Goal: Use online tool/utility: Utilize a website feature to perform a specific function

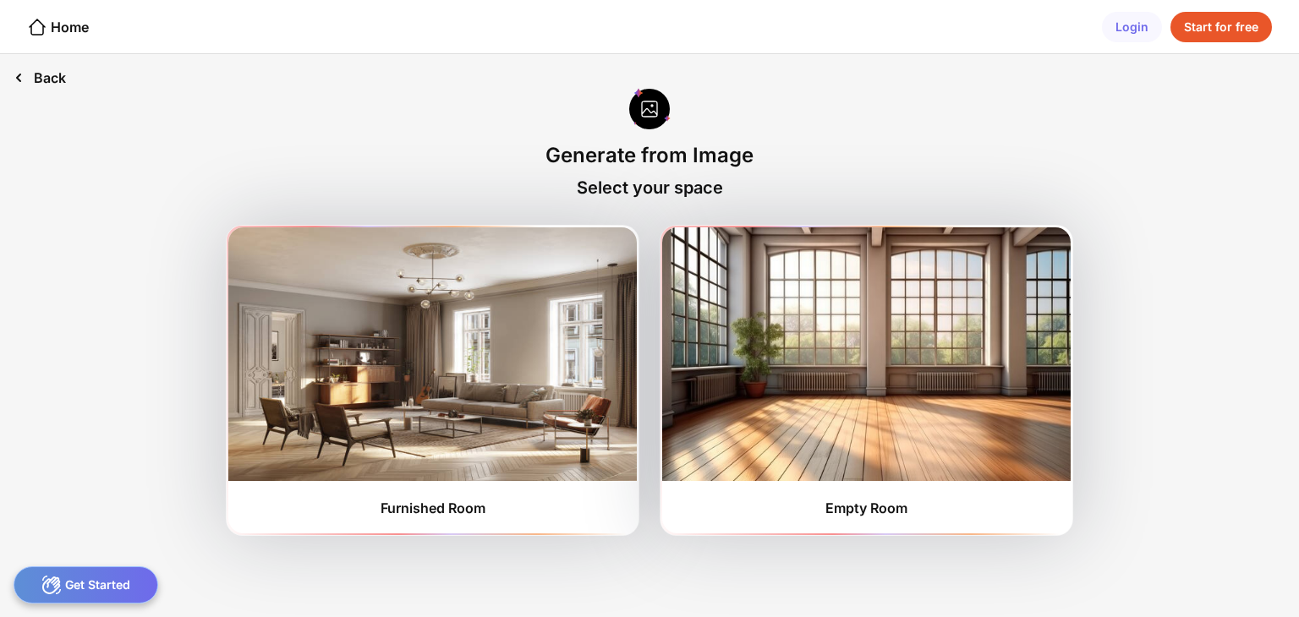
click at [47, 72] on div "Back" at bounding box center [40, 77] width 80 height 47
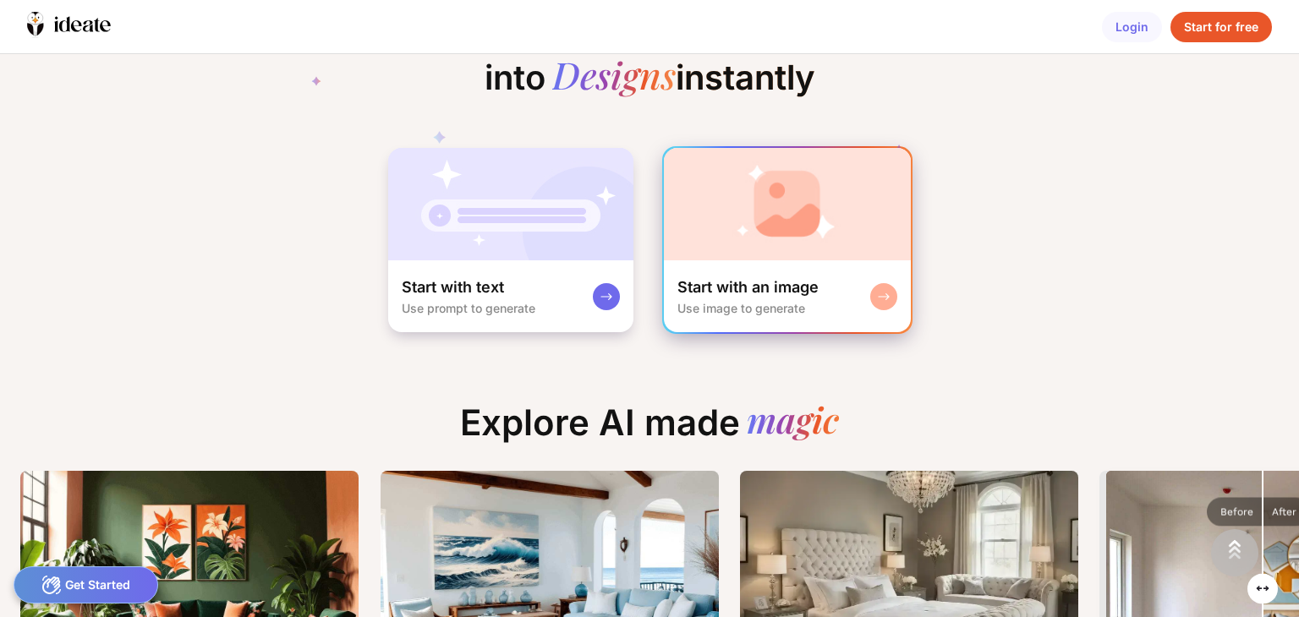
click at [821, 234] on img at bounding box center [787, 204] width 247 height 112
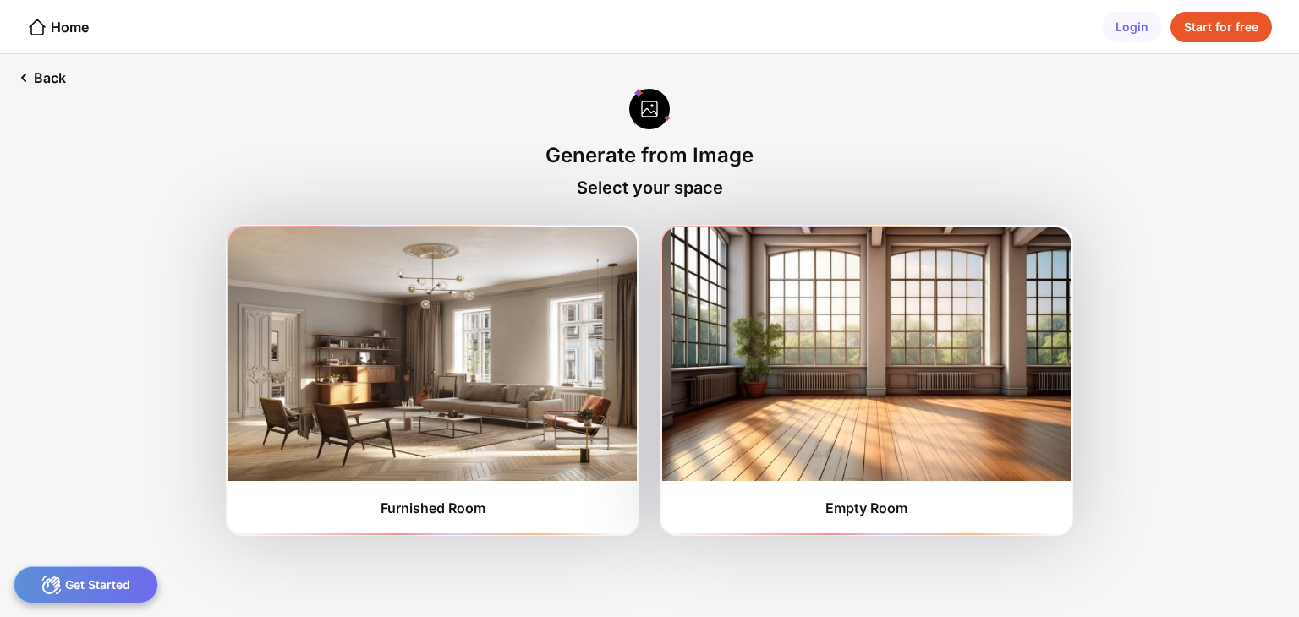
click at [645, 122] on div at bounding box center [649, 110] width 41 height 45
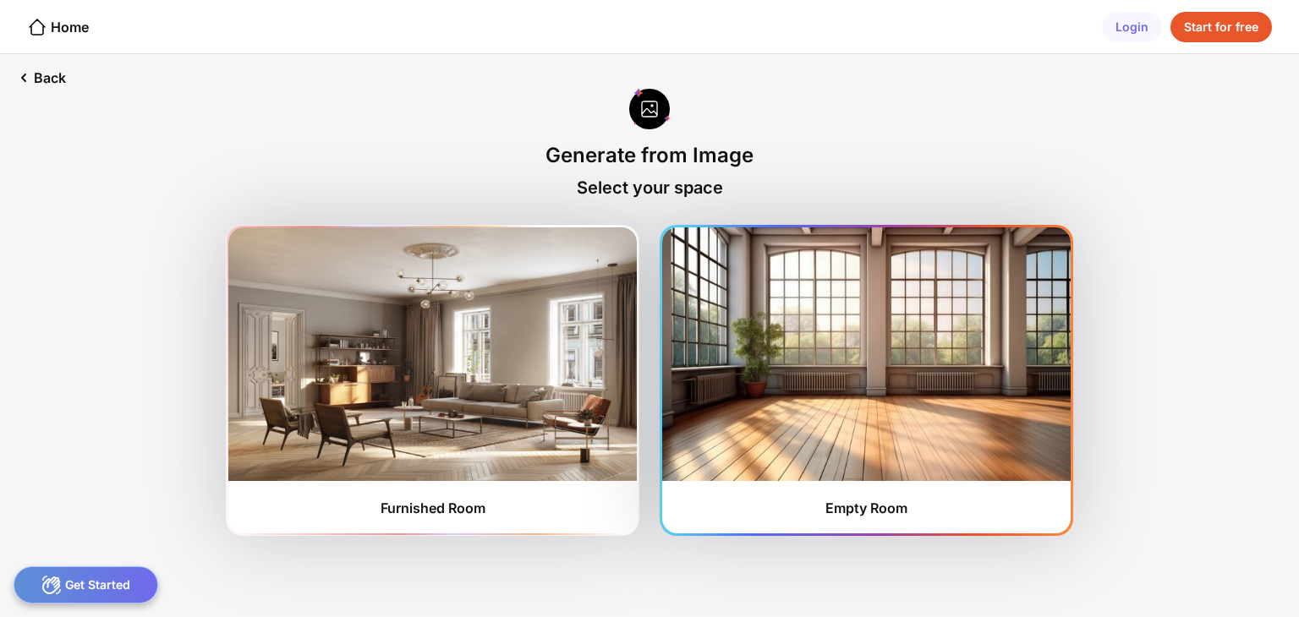
click at [836, 315] on img at bounding box center [866, 355] width 409 height 254
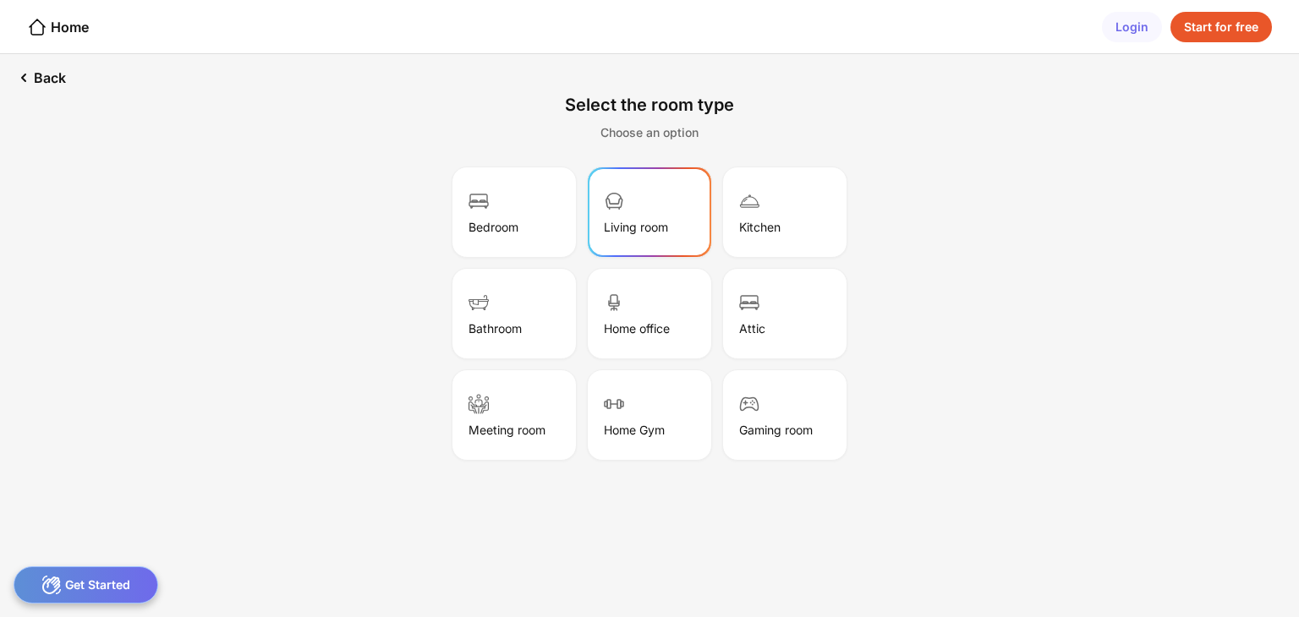
click at [667, 237] on div "Living room" at bounding box center [649, 212] width 118 height 85
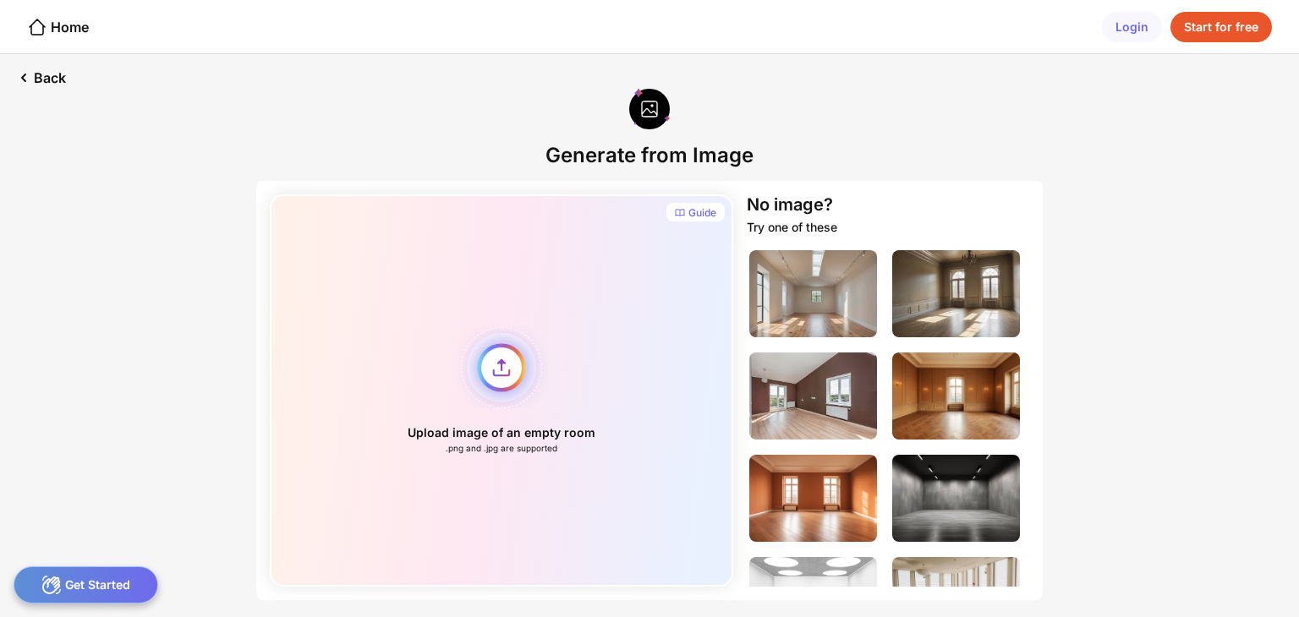
click at [511, 365] on div "Upload image of an empty room .png and .jpg are supported" at bounding box center [501, 391] width 463 height 392
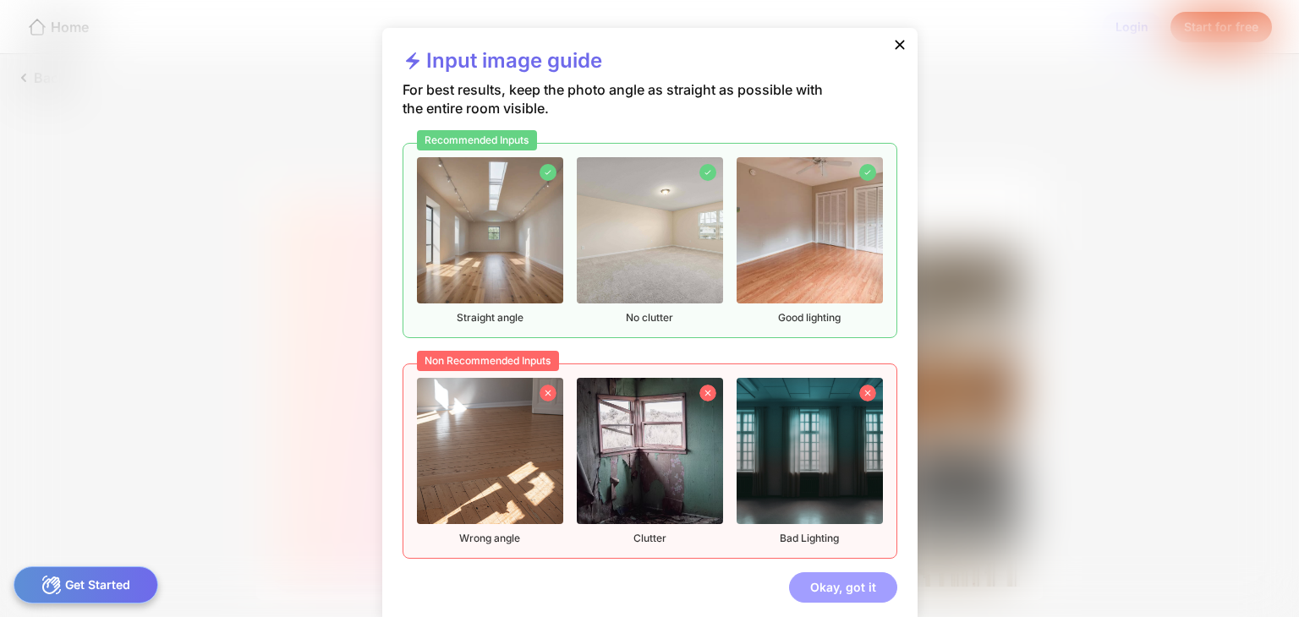
click at [853, 586] on div "Okay, got it" at bounding box center [843, 588] width 108 height 30
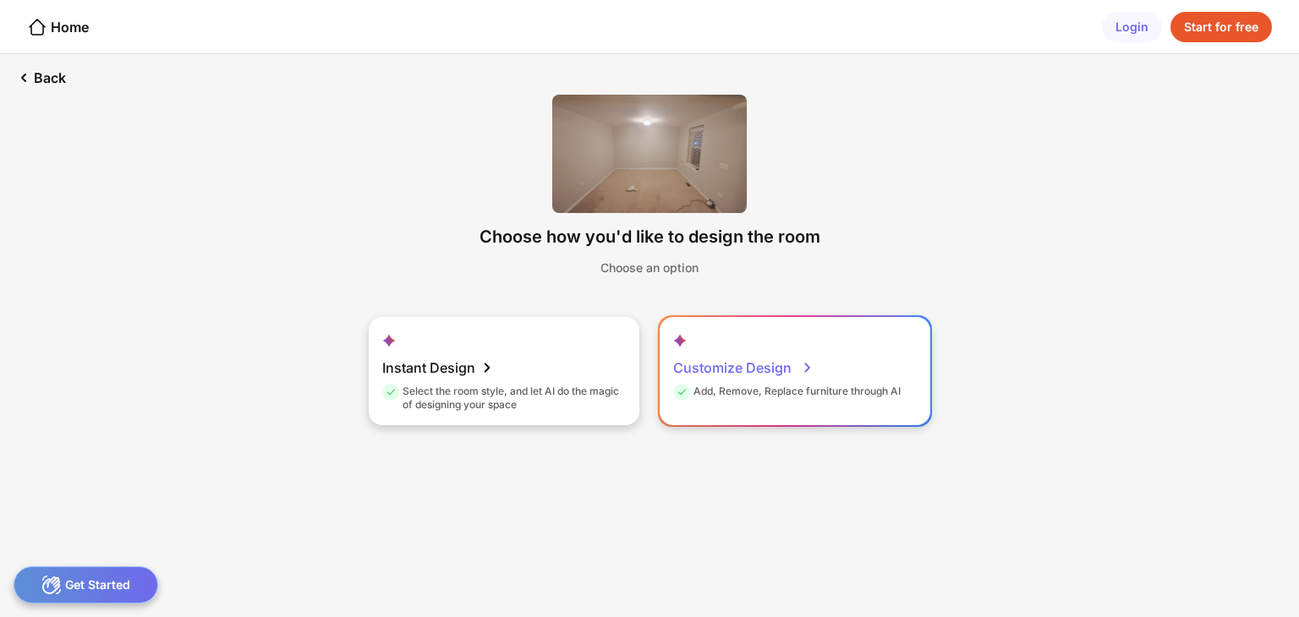
click at [767, 363] on div "Customize Design" at bounding box center [743, 368] width 140 height 34
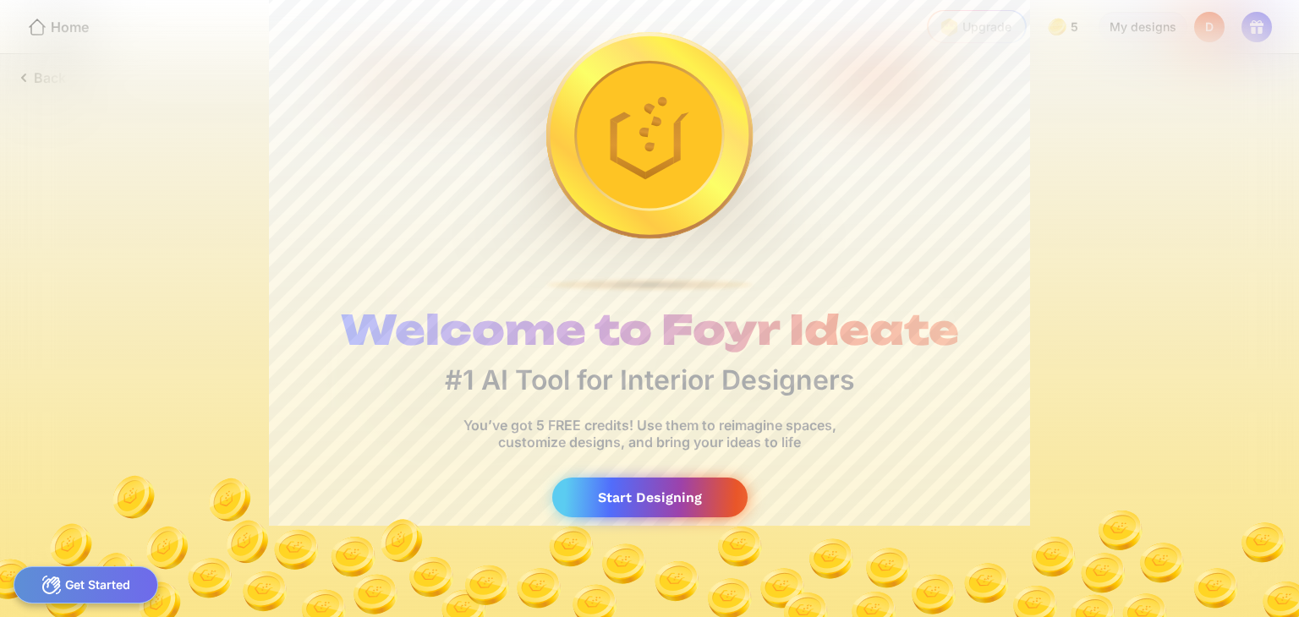
click at [619, 493] on div "Start Designing" at bounding box center [649, 498] width 195 height 40
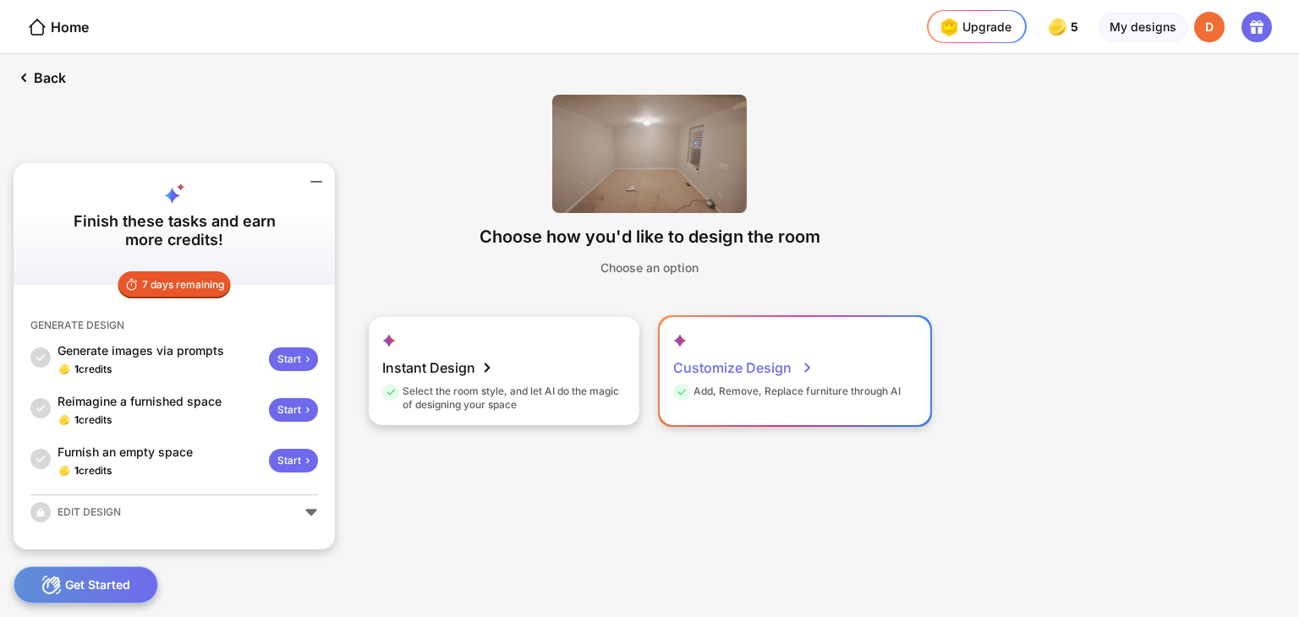
click at [759, 367] on div "Customize Design" at bounding box center [743, 368] width 140 height 34
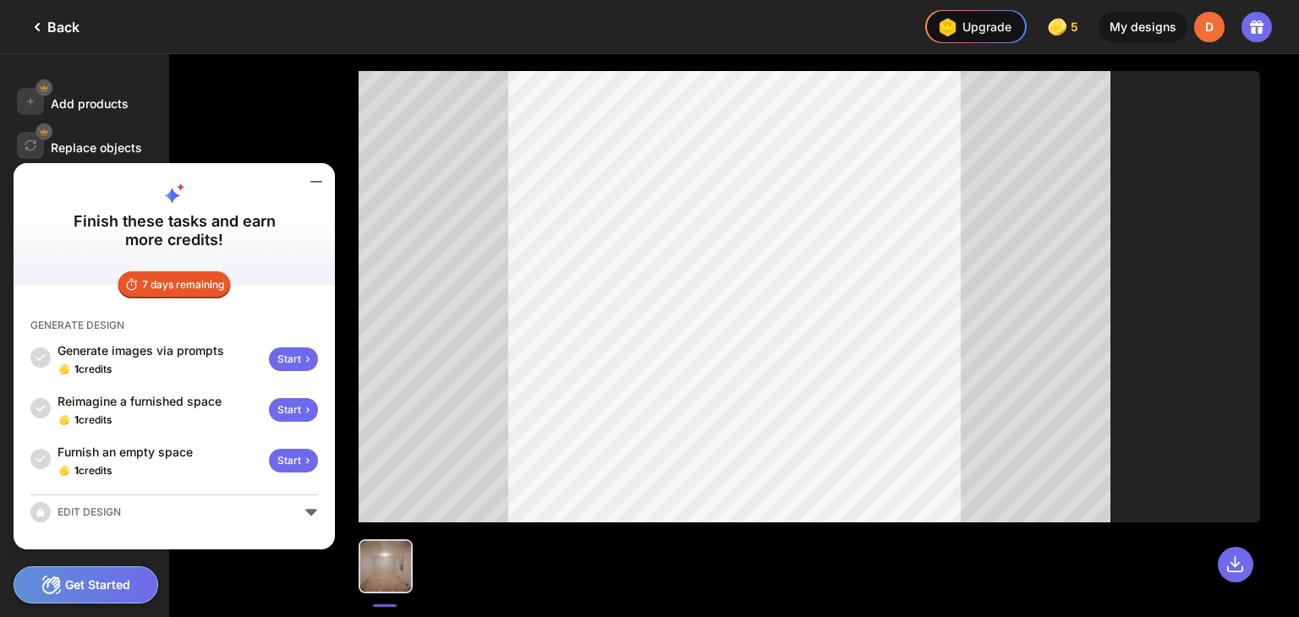
click at [318, 177] on icon at bounding box center [316, 182] width 20 height 20
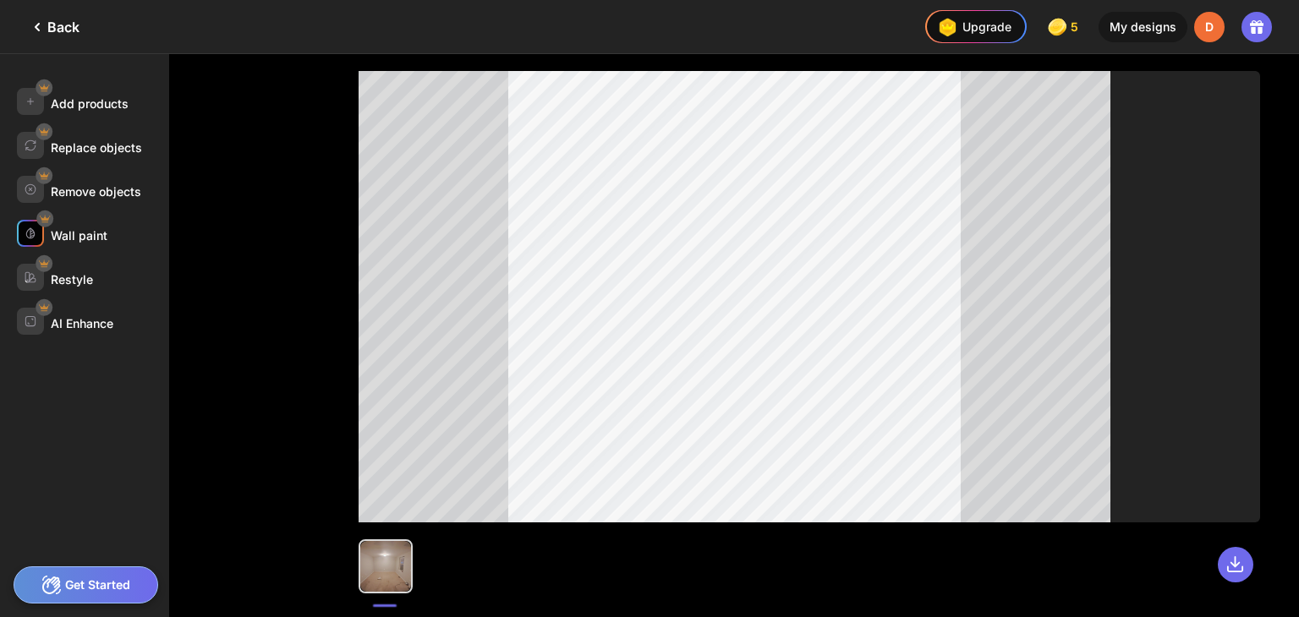
click at [76, 233] on div "Wall paint" at bounding box center [79, 235] width 57 height 14
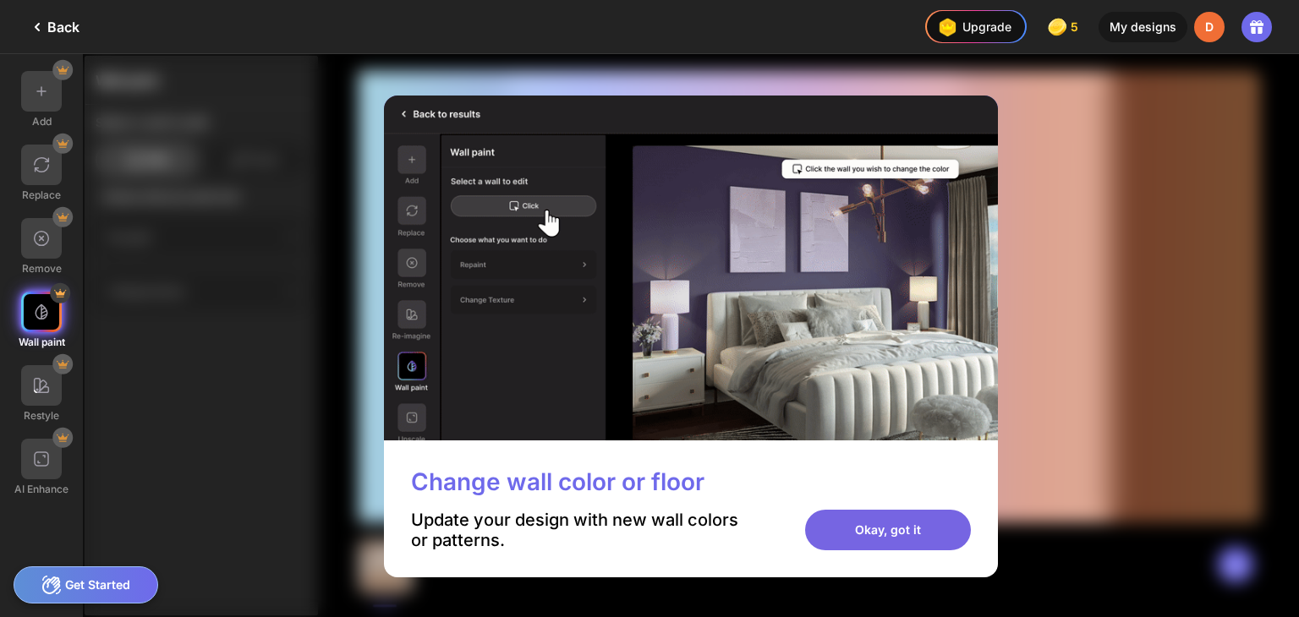
click at [864, 545] on div "Okay, got it" at bounding box center [888, 530] width 166 height 41
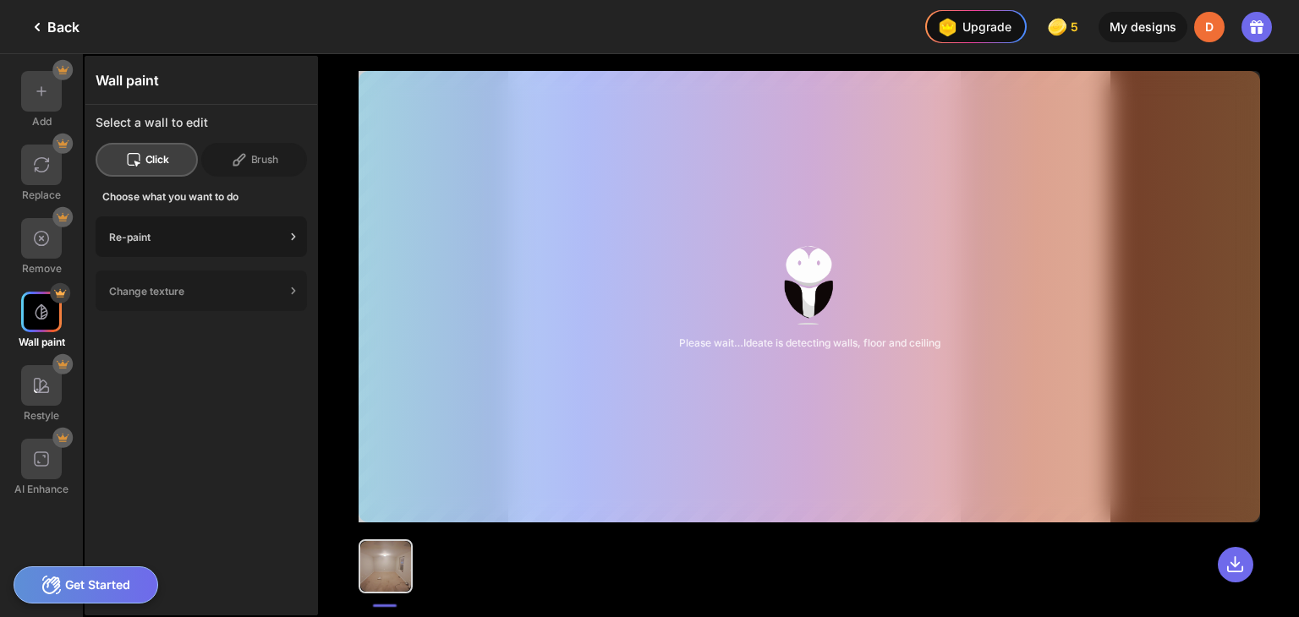
click at [277, 236] on div "Re-paint" at bounding box center [197, 237] width 176 height 13
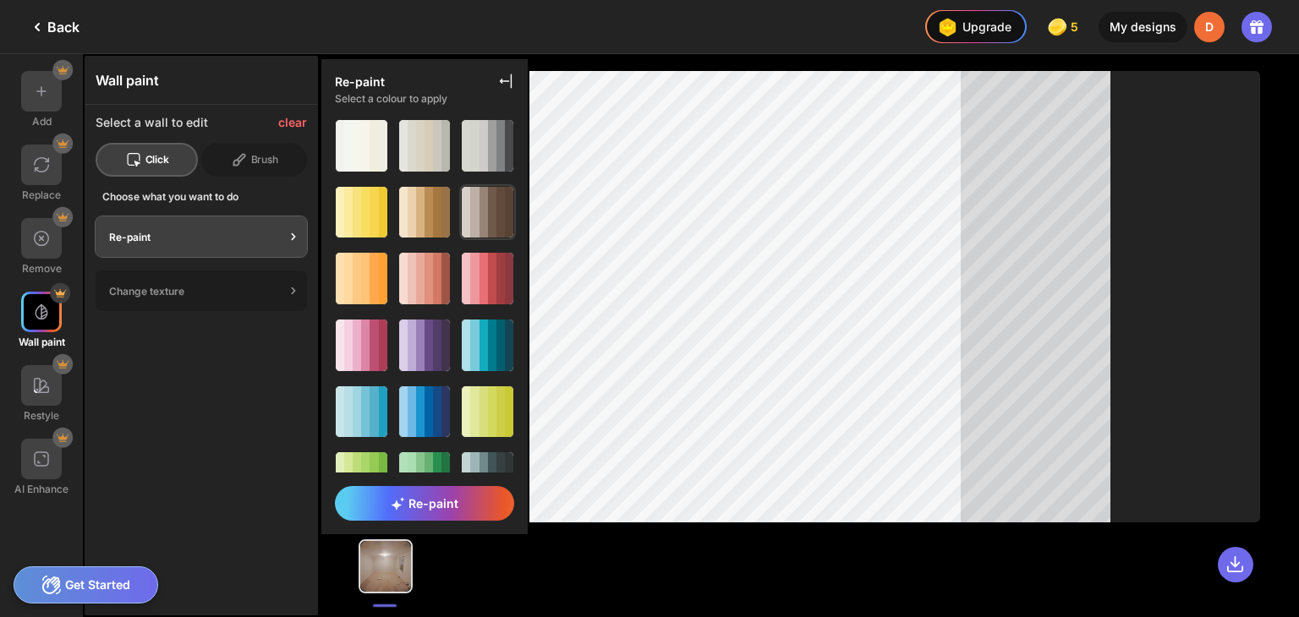
scroll to position [98, 0]
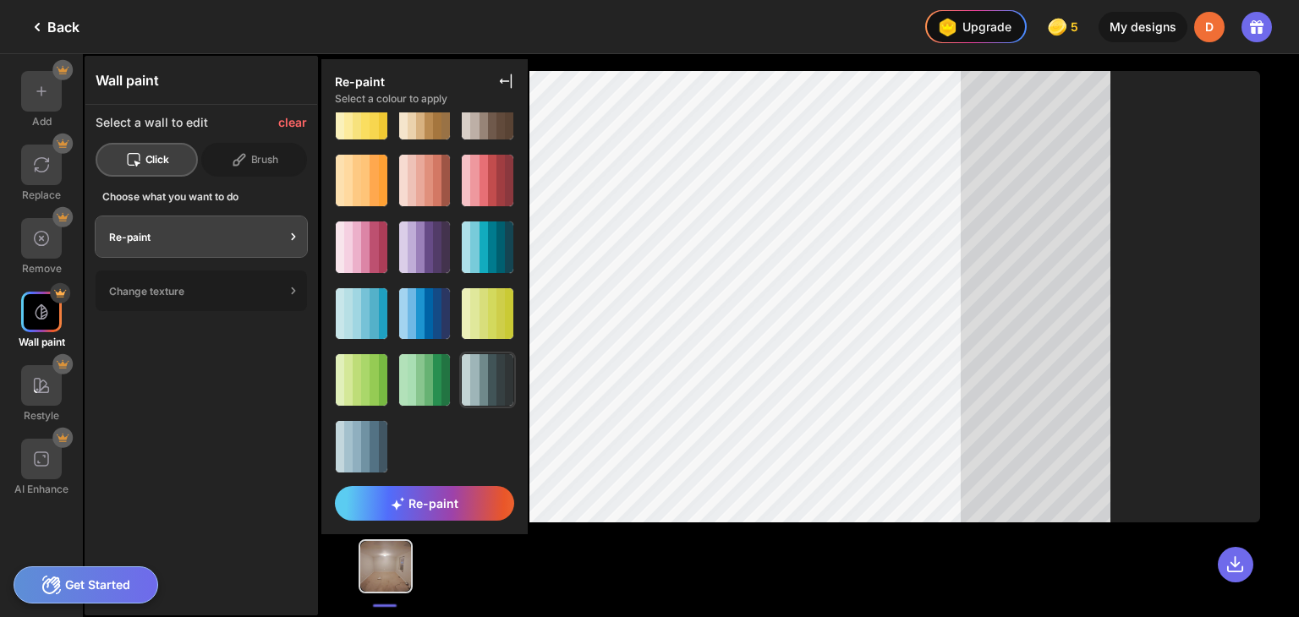
click at [491, 379] on div at bounding box center [492, 380] width 8 height 52
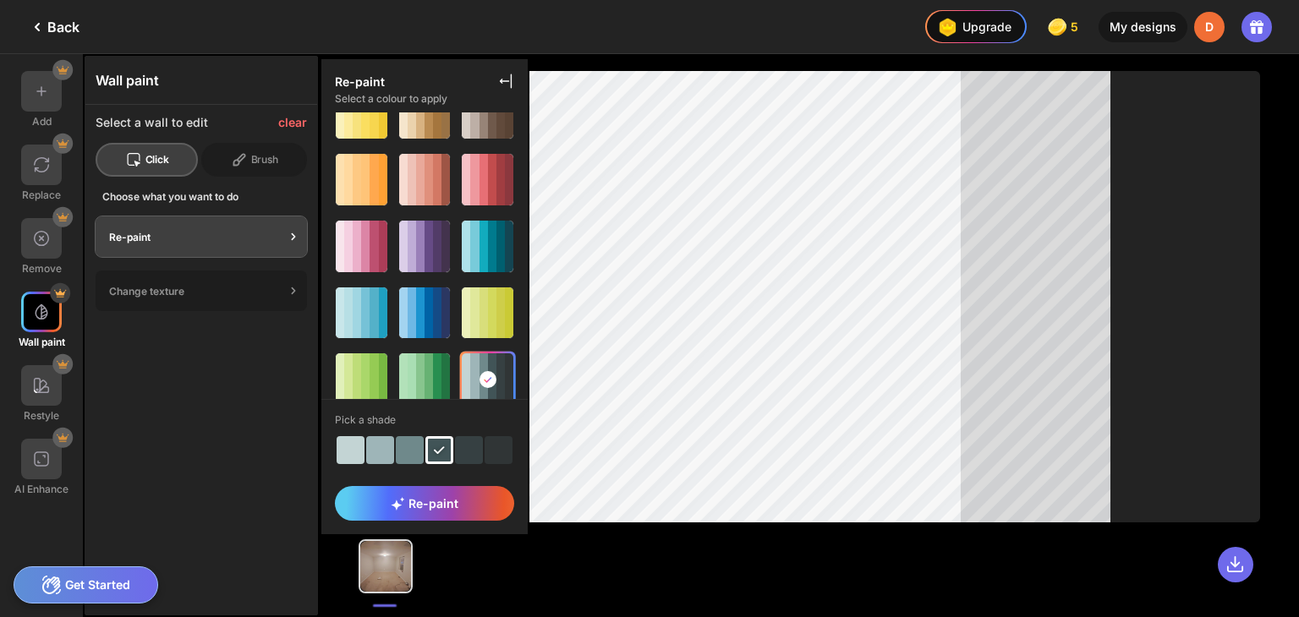
click at [491, 379] on circle at bounding box center [488, 379] width 17 height 17
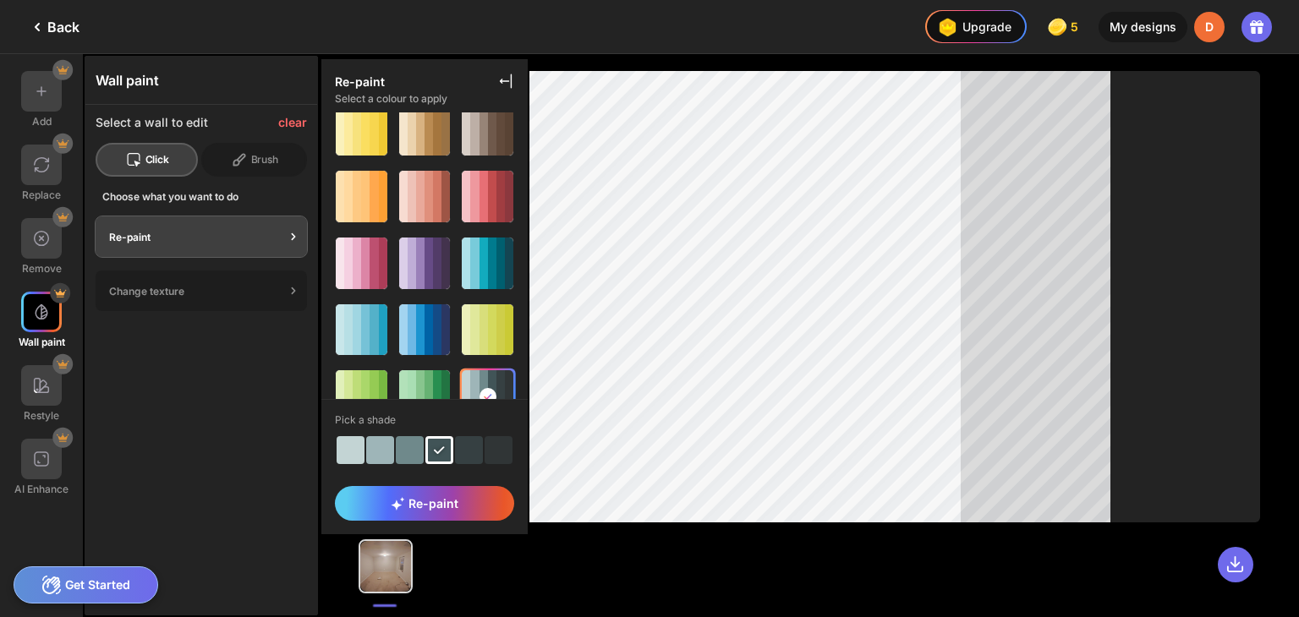
click at [497, 459] on div at bounding box center [499, 450] width 28 height 28
click at [305, 118] on div "clear" at bounding box center [292, 123] width 29 height 14
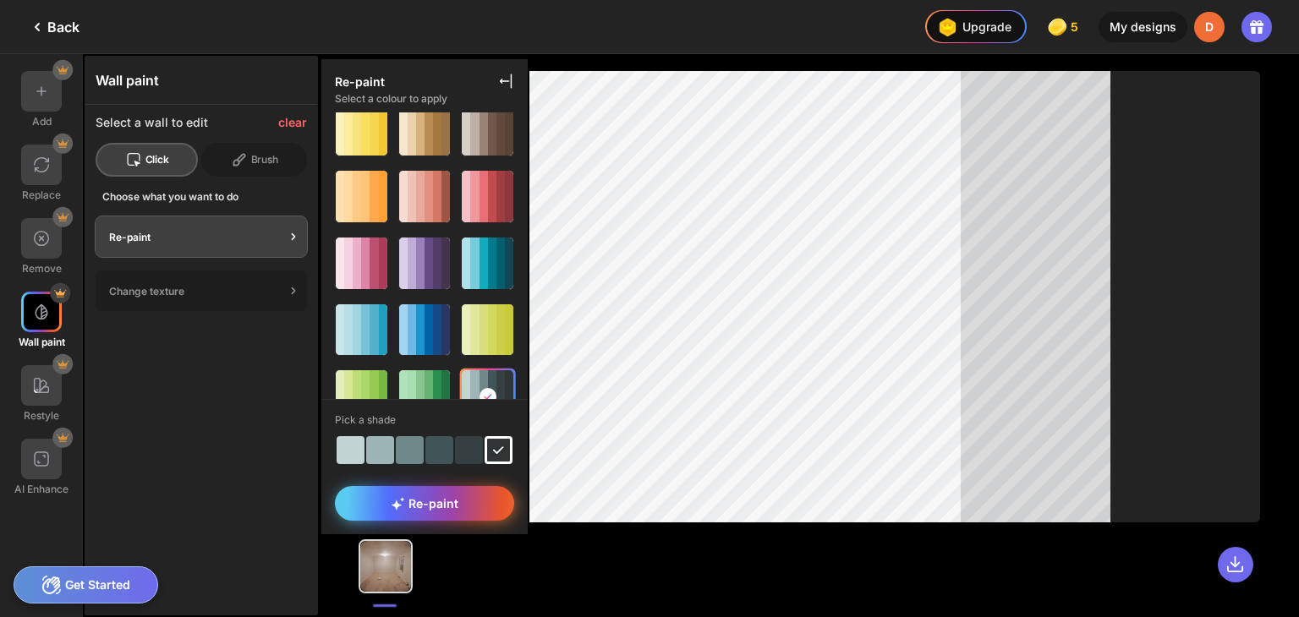
click at [396, 505] on icon at bounding box center [397, 505] width 11 height 11
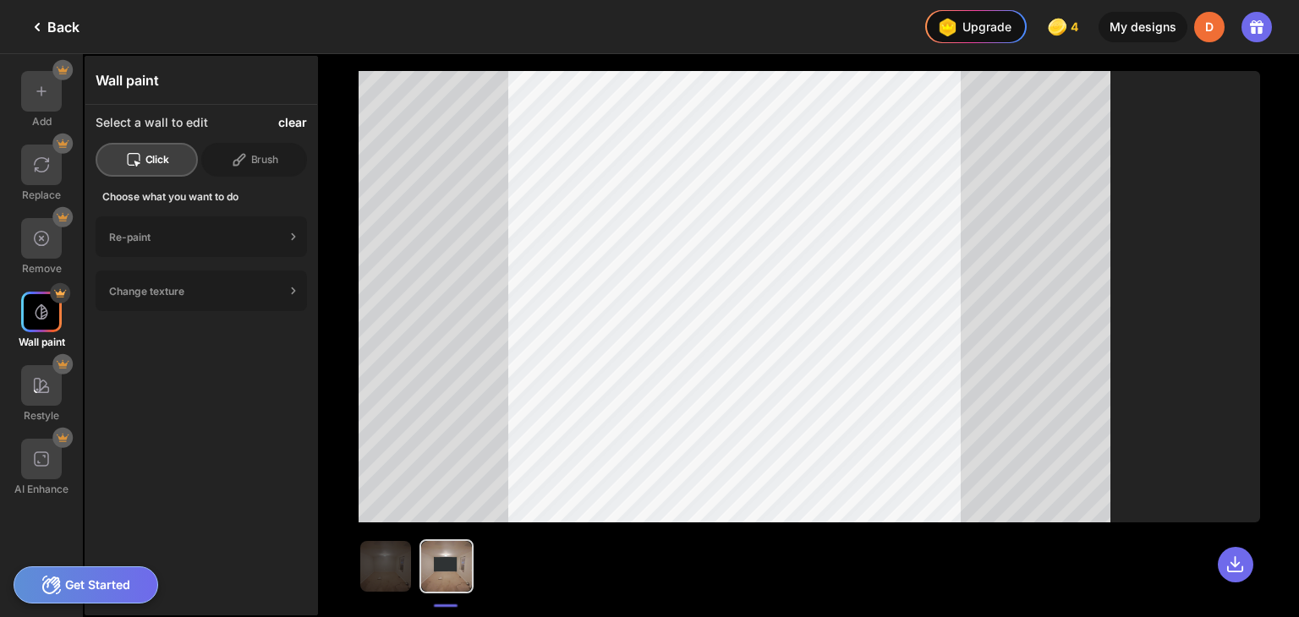
click at [293, 118] on div "clear" at bounding box center [292, 123] width 29 height 14
click at [272, 231] on div "Re-paint" at bounding box center [197, 237] width 176 height 13
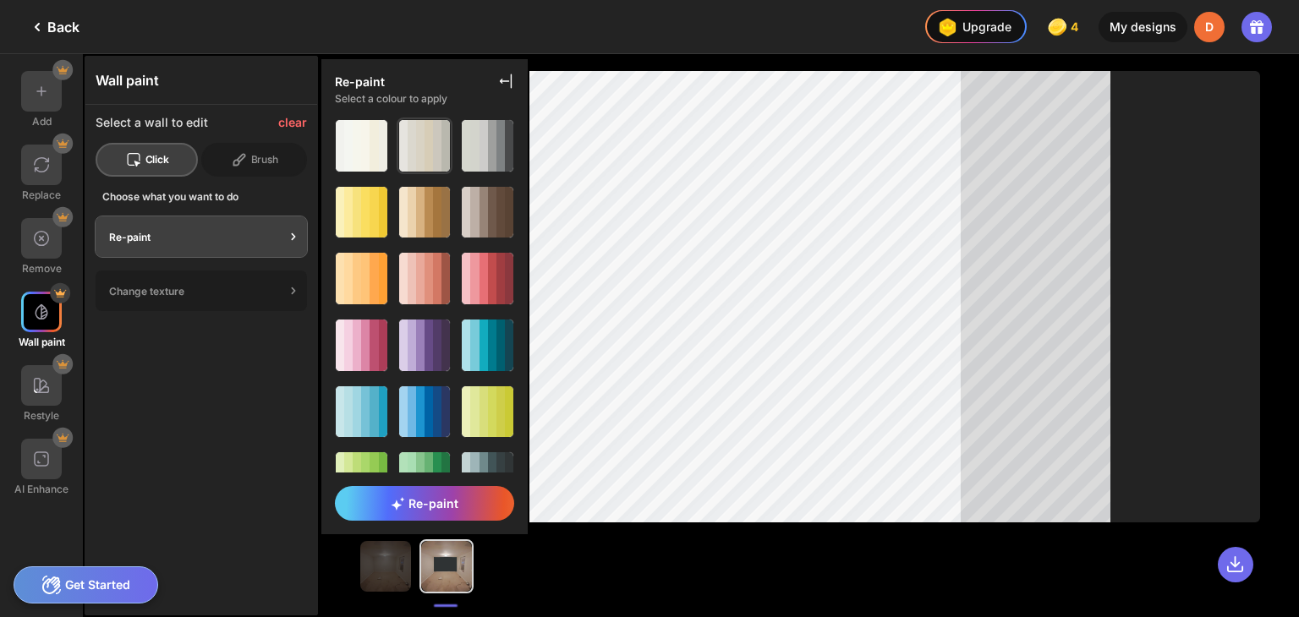
click at [408, 148] on div at bounding box center [412, 146] width 8 height 52
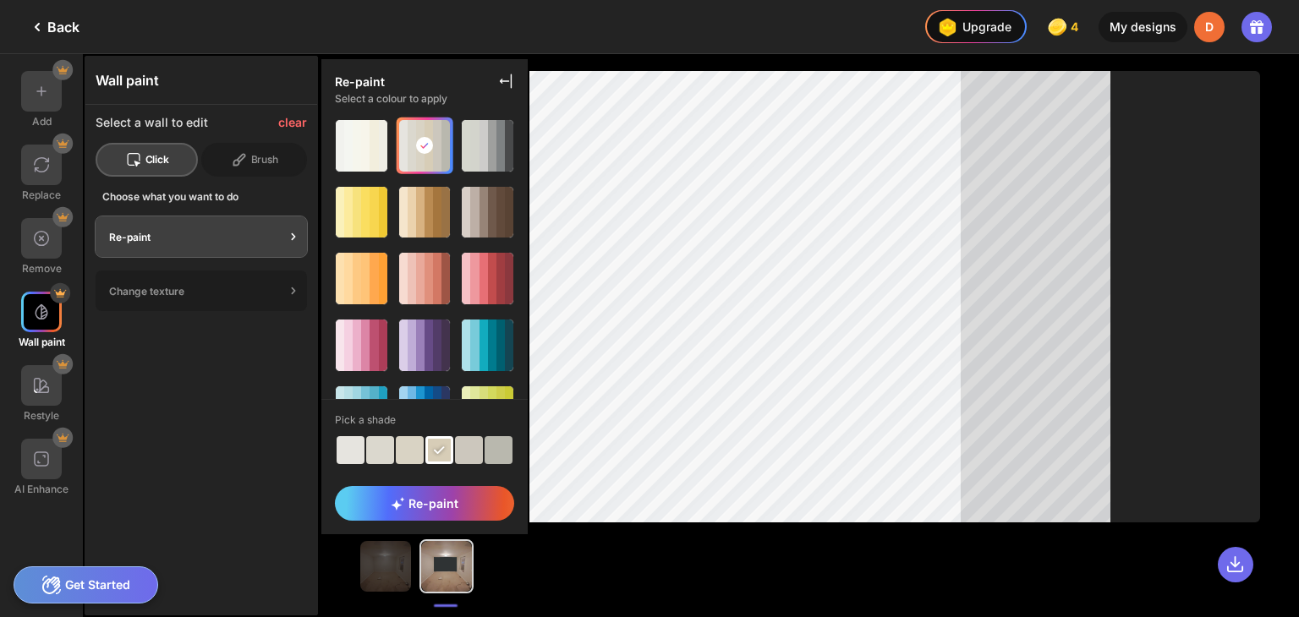
click at [350, 452] on div at bounding box center [351, 450] width 28 height 28
click at [383, 507] on div "Re-paint" at bounding box center [424, 503] width 179 height 35
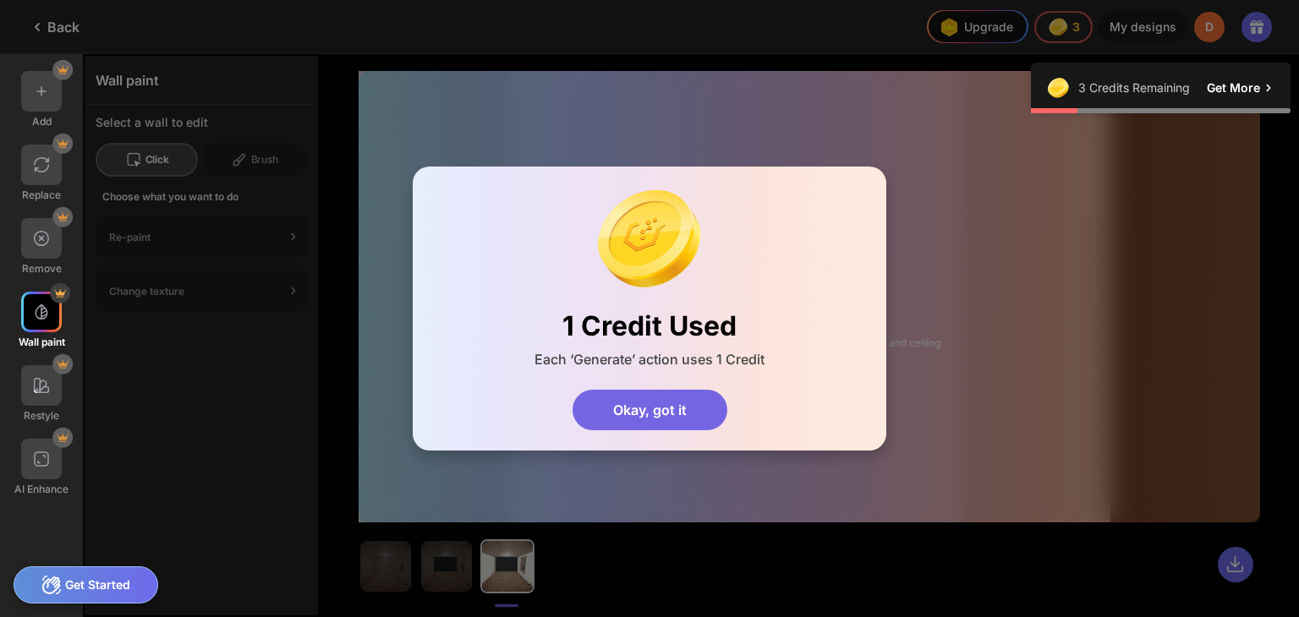
click at [650, 421] on div "Okay, got it" at bounding box center [650, 410] width 155 height 41
